Goal: Task Accomplishment & Management: Use online tool/utility

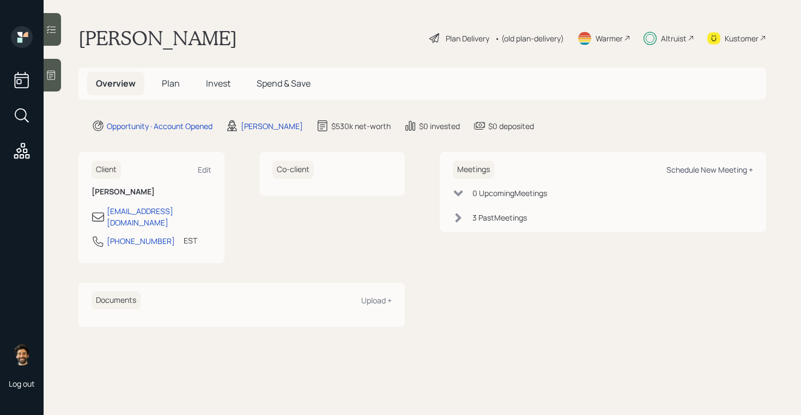
click at [681, 171] on div "Schedule New Meeting +" at bounding box center [709, 170] width 87 height 10
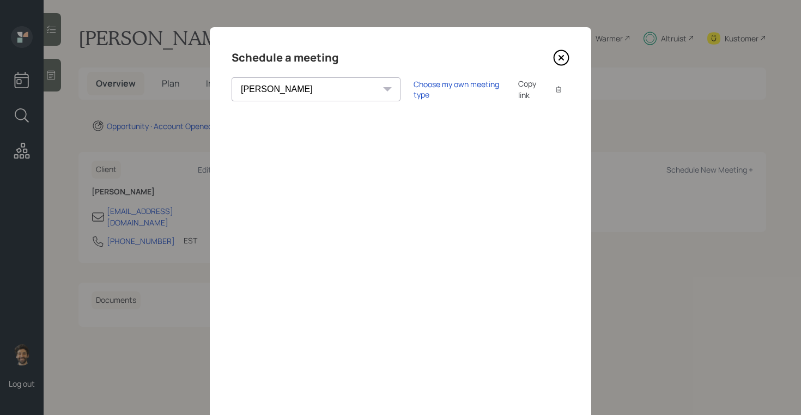
click at [284, 94] on select "[PERSON_NAME] [PERSON_NAME] [PERSON_NAME] [PERSON_NAME] [PERSON_NAME] [PERSON_N…" at bounding box center [316, 89] width 169 height 24
select select "ade3b313-576a-42c5-b346-1eb294908ae6"
click at [232, 77] on select "[PERSON_NAME] [PERSON_NAME] [PERSON_NAME] [PERSON_NAME] [PERSON_NAME] [PERSON_N…" at bounding box center [316, 89] width 169 height 24
click at [518, 93] on div "Copy link" at bounding box center [530, 89] width 25 height 23
